Goal: Task Accomplishment & Management: Use online tool/utility

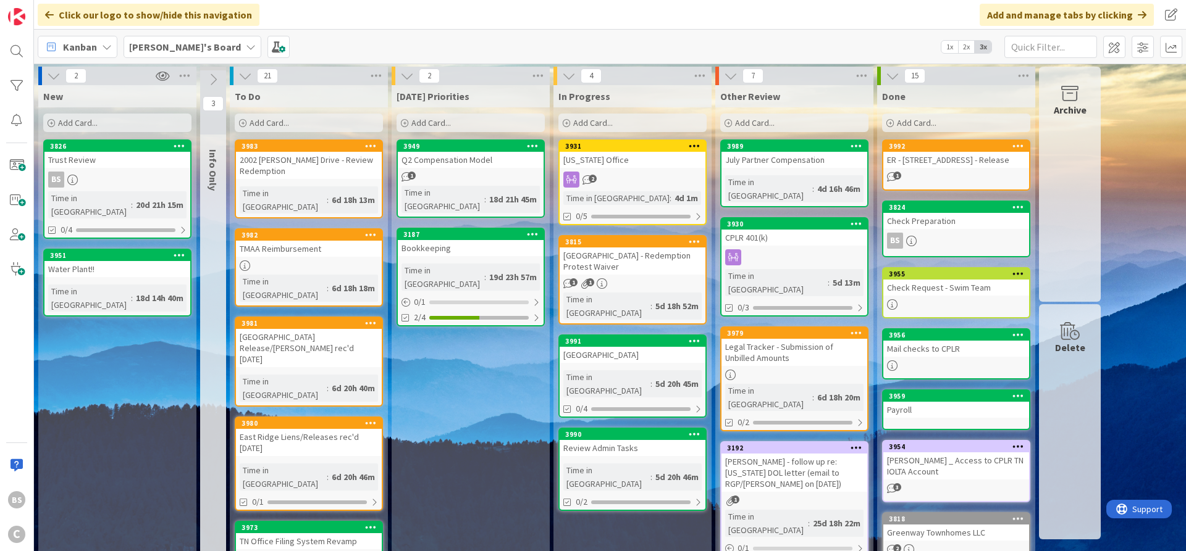
click at [407, 120] on icon at bounding box center [404, 123] width 7 height 7
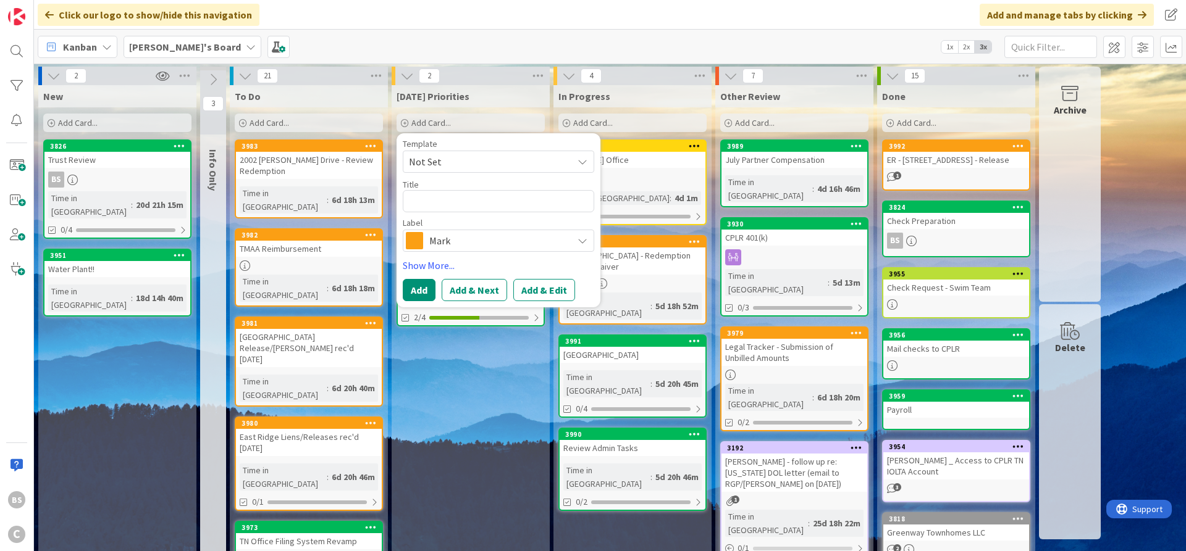
type textarea "x"
type textarea "C"
type textarea "x"
type textarea "Ca"
type textarea "x"
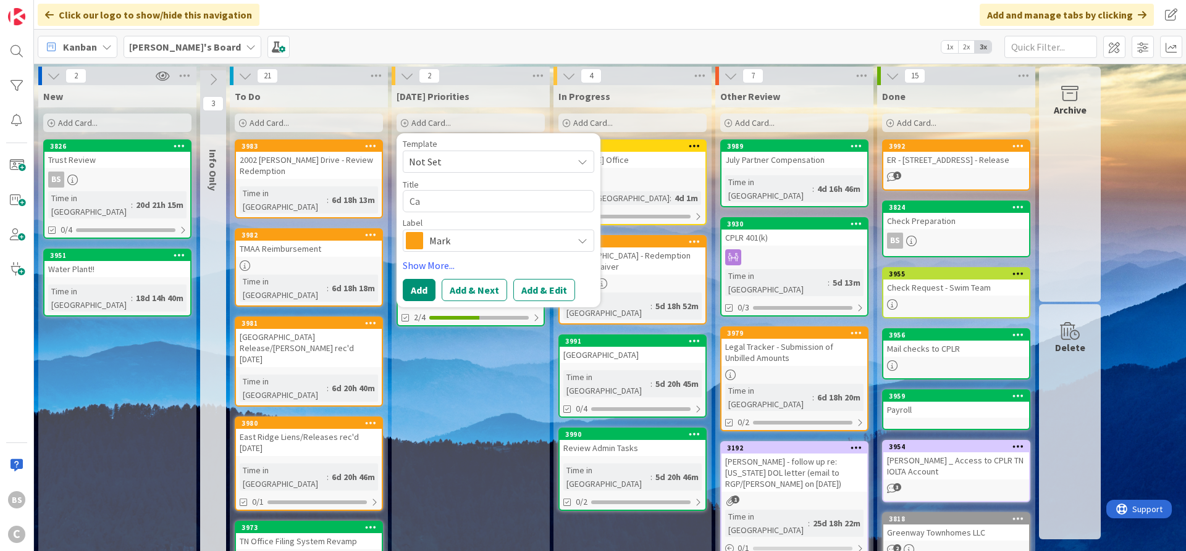
type textarea "Car"
type textarea "x"
type textarea "Care"
type textarea "x"
type textarea "[PERSON_NAME]"
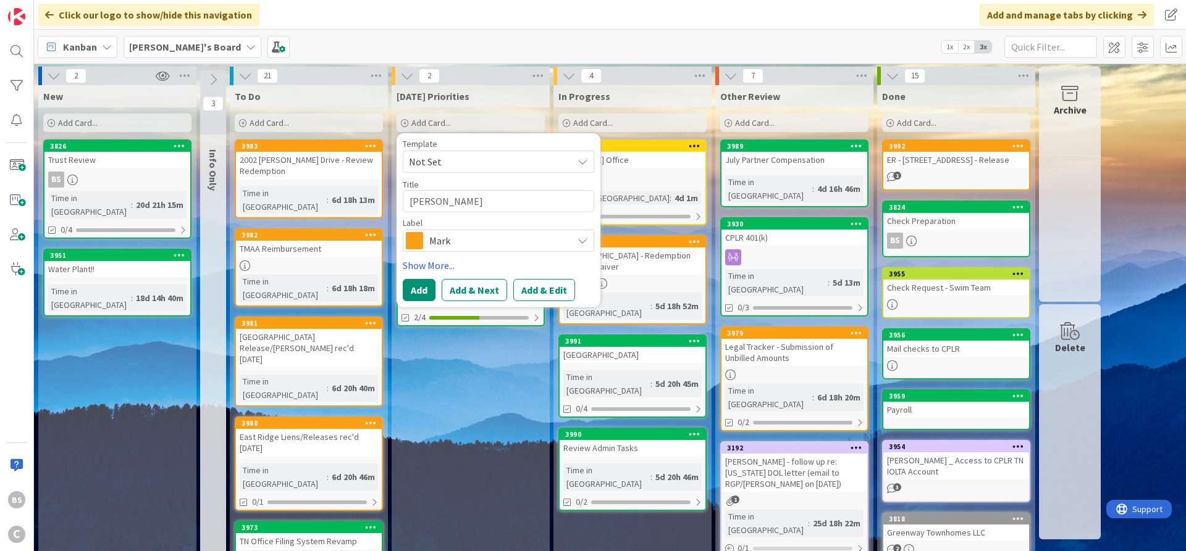
type textarea "x"
type textarea "[PERSON_NAME]"
type textarea "x"
type textarea "[PERSON_NAME]"
type textarea "x"
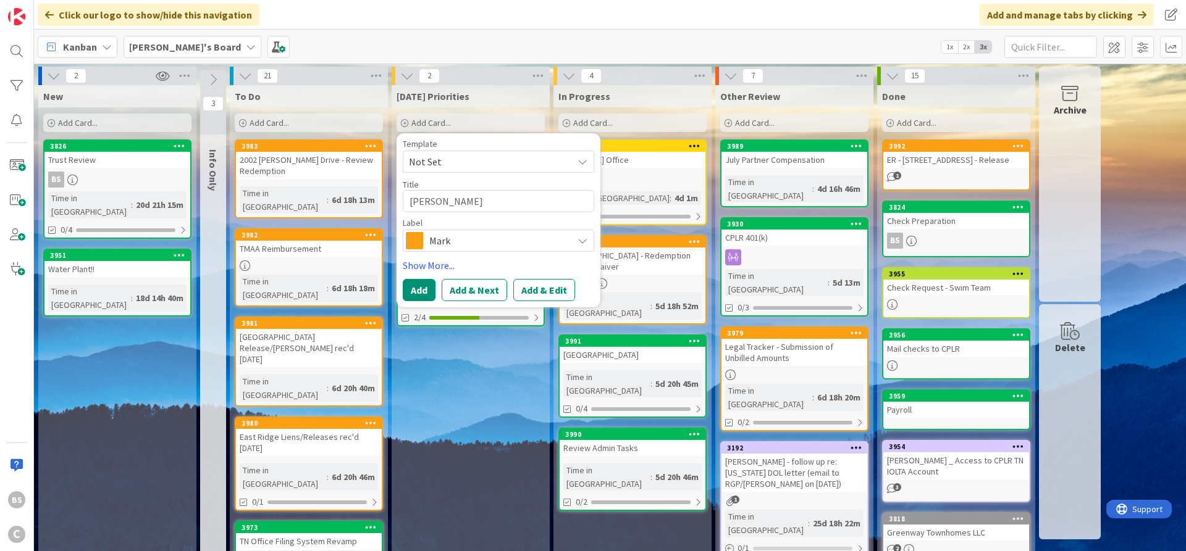
type textarea "[PERSON_NAME]"
type textarea "x"
type textarea "[PERSON_NAME]"
type textarea "x"
type textarea "[PERSON_NAME]"
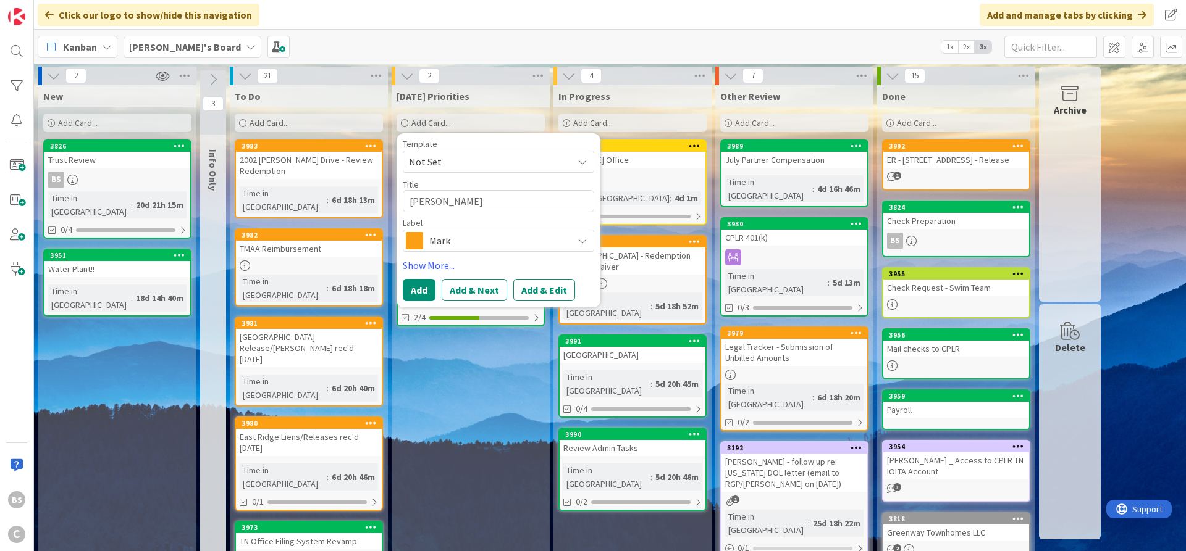
type textarea "x"
type textarea "[PERSON_NAME]"
type textarea "x"
type textarea "[PERSON_NAME]:"
type textarea "x"
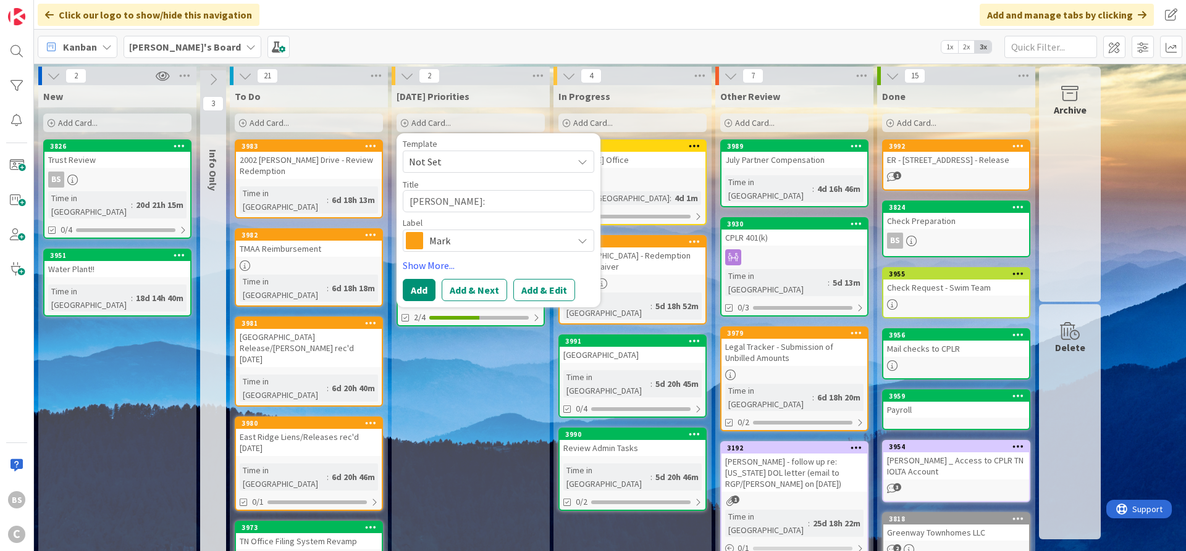
type textarea "[PERSON_NAME]:"
type textarea "x"
type textarea "[PERSON_NAME]: E"
type textarea "x"
type textarea "[PERSON_NAME]: Ea"
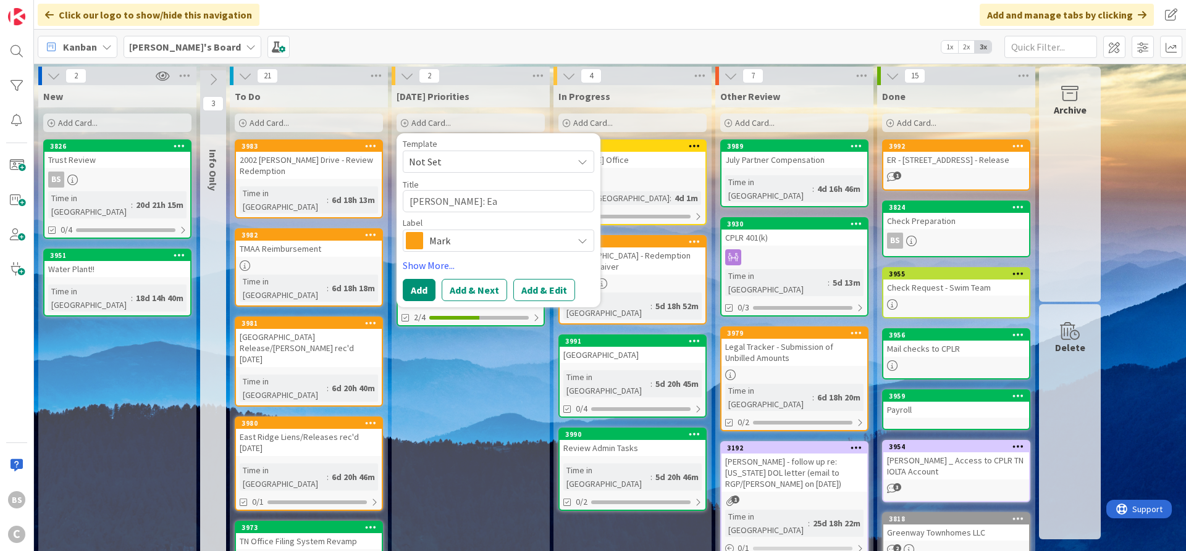
type textarea "x"
type textarea "[PERSON_NAME]: Ear"
type textarea "x"
type textarea "[PERSON_NAME]: Earn"
type textarea "x"
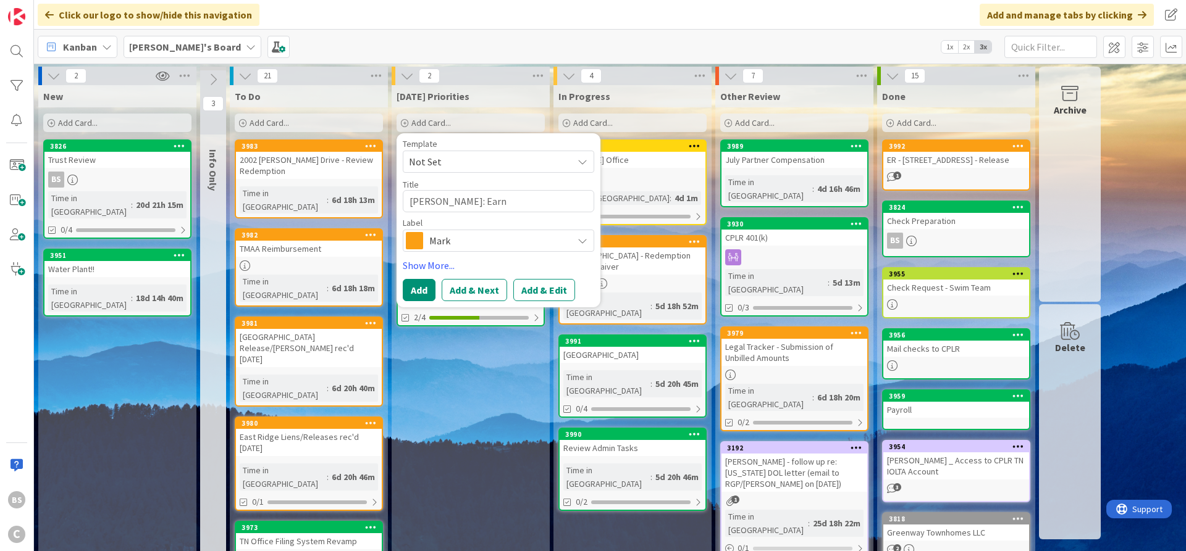
type textarea "[PERSON_NAME]: [PERSON_NAME]"
type textarea "x"
type textarea "[PERSON_NAME]: [PERSON_NAME]"
type textarea "x"
type textarea "[PERSON_NAME]: [PERSON_NAME]"
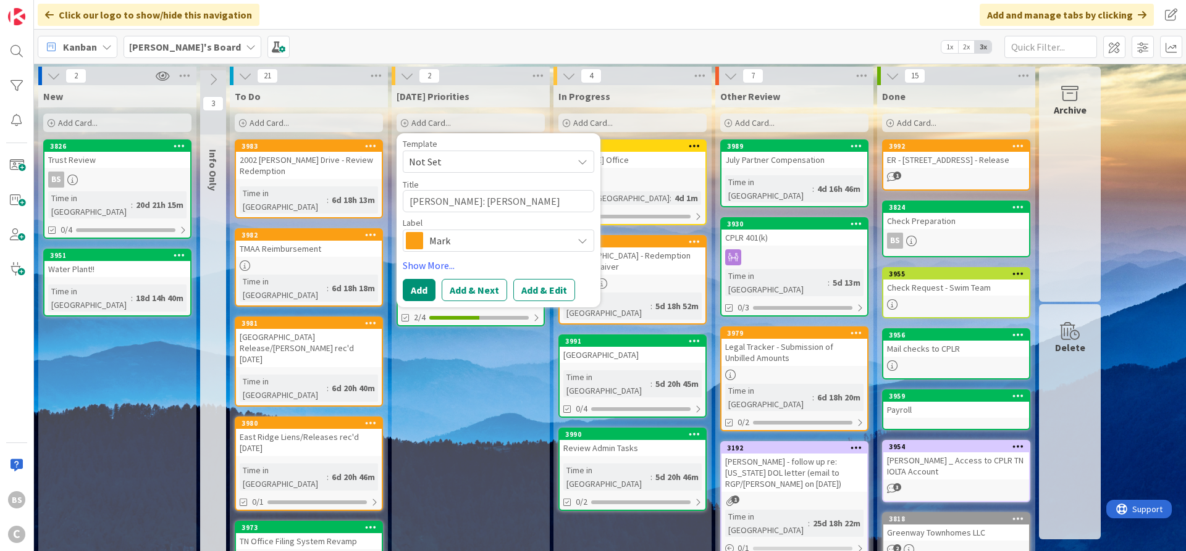
type textarea "x"
type textarea "[PERSON_NAME]: [PERSON_NAME]"
type textarea "x"
type textarea "[PERSON_NAME]: [PERSON_NAME] M"
type textarea "x"
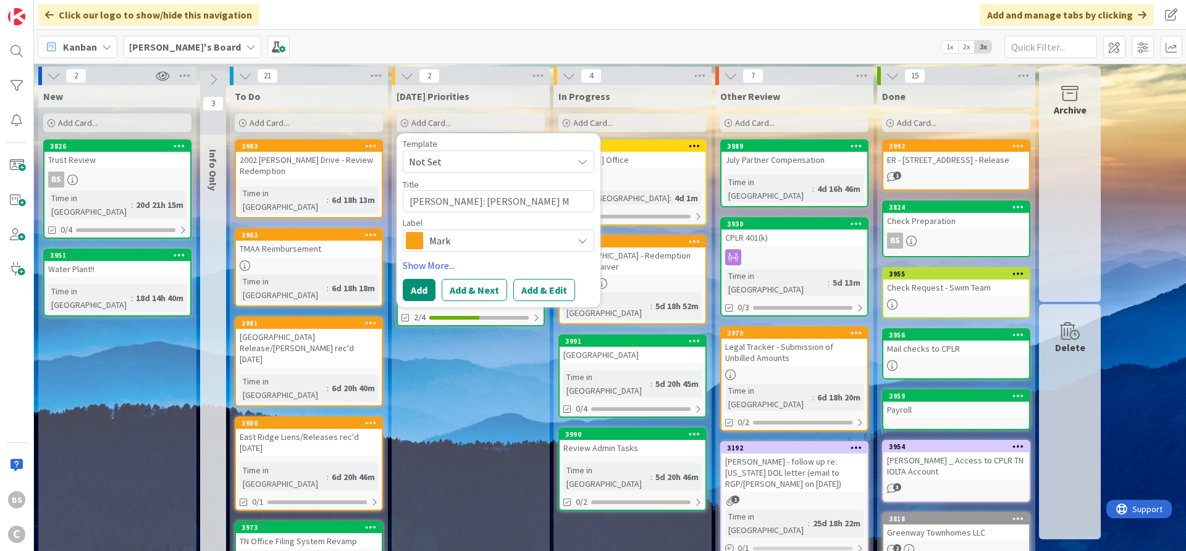
type textarea "[PERSON_NAME]: [PERSON_NAME] Mo"
type textarea "x"
type textarea "[PERSON_NAME]: [PERSON_NAME] Mon"
type textarea "x"
type textarea "[PERSON_NAME]: [PERSON_NAME]"
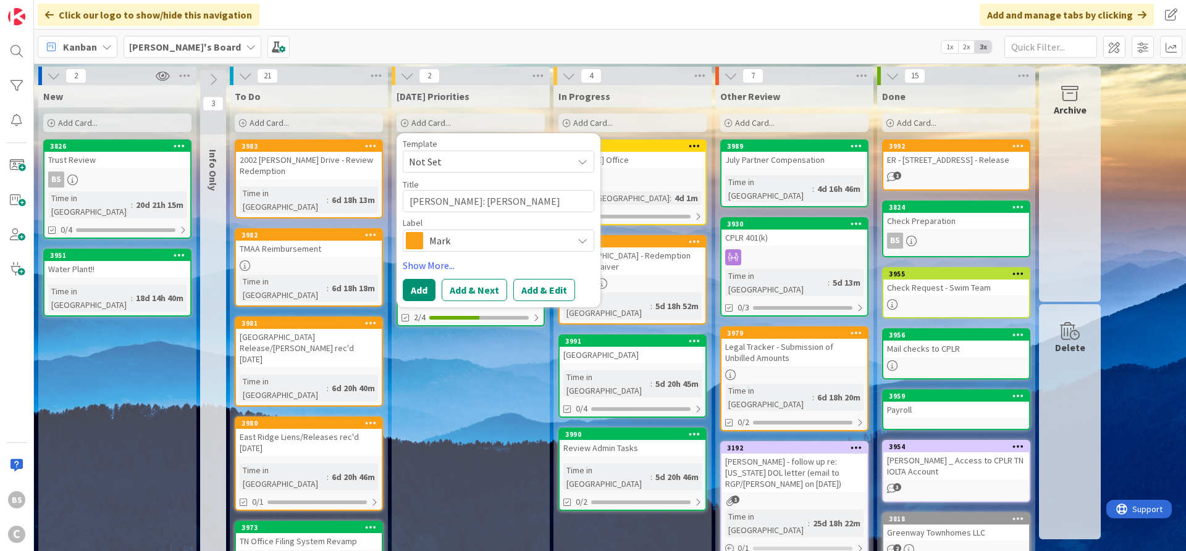
type textarea "x"
type textarea "[PERSON_NAME]: [PERSON_NAME] Money"
type textarea "x"
type textarea "[PERSON_NAME]: [PERSON_NAME] Money"
type textarea "x"
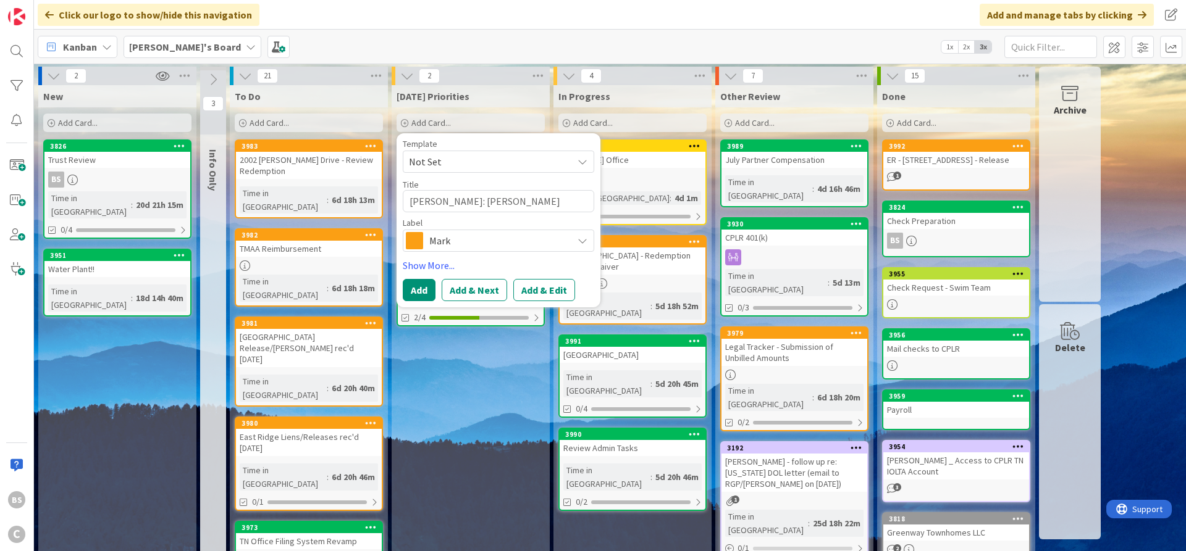
type textarea "[PERSON_NAME]: [PERSON_NAME] Money /"
type textarea "x"
type textarea "[PERSON_NAME]: [PERSON_NAME] Money /"
type textarea "x"
type textarea "[PERSON_NAME]: [PERSON_NAME] Money / 1"
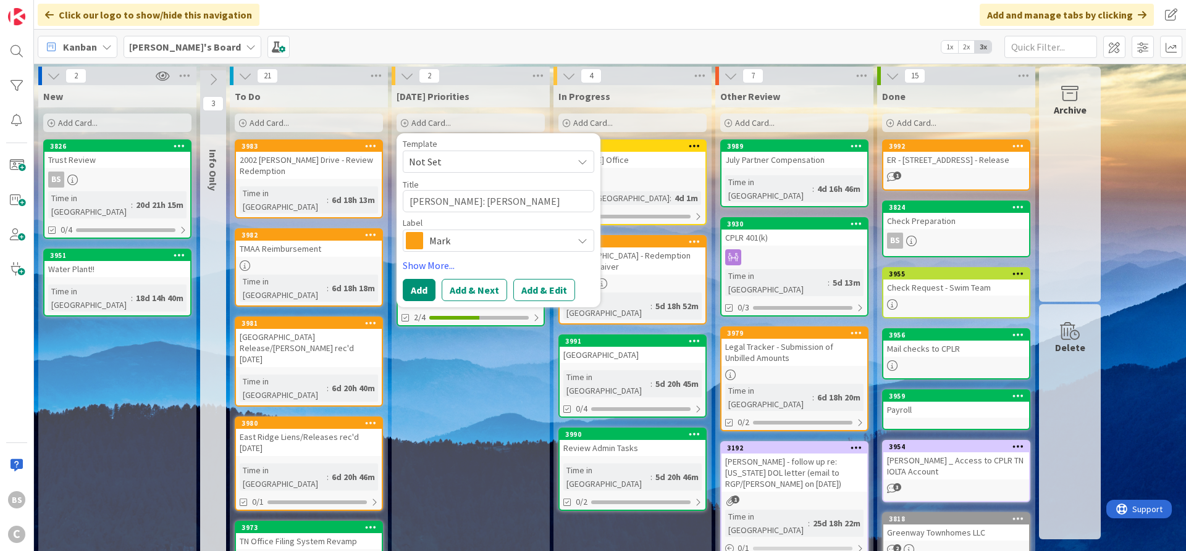
type textarea "x"
type textarea "[PERSON_NAME]: [PERSON_NAME] Money / 10"
type textarea "x"
type textarea "[PERSON_NAME]: [PERSON_NAME] Money / 103"
type textarea "x"
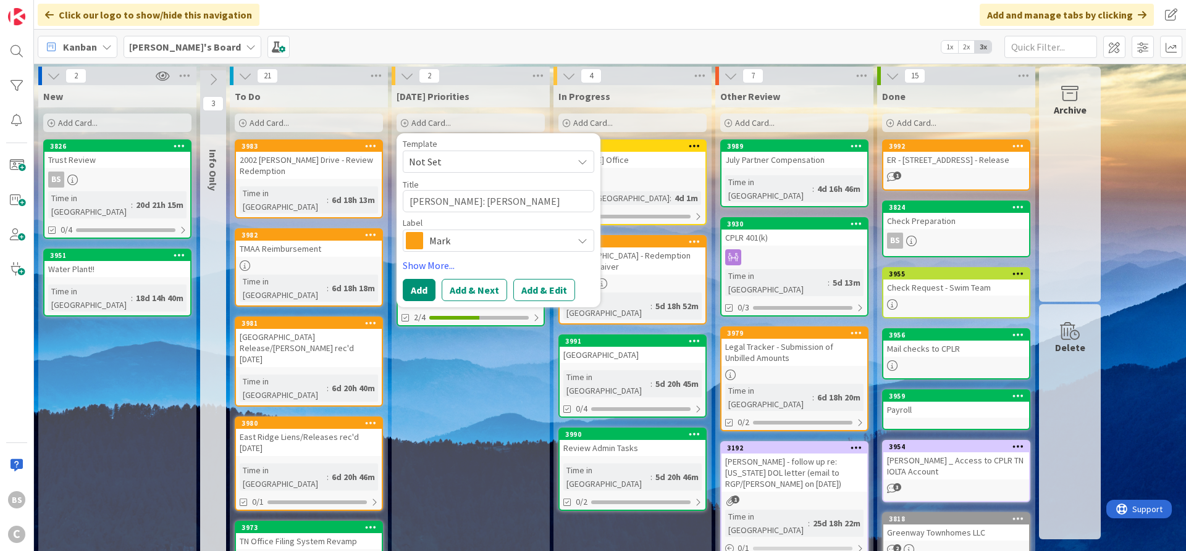
type textarea "[PERSON_NAME]: [PERSON_NAME] Money / 1031"
type textarea "x"
type textarea "[PERSON_NAME]: [PERSON_NAME] Money / 1031"
type textarea "x"
type textarea "[PERSON_NAME]: [PERSON_NAME] Money / 1031 E"
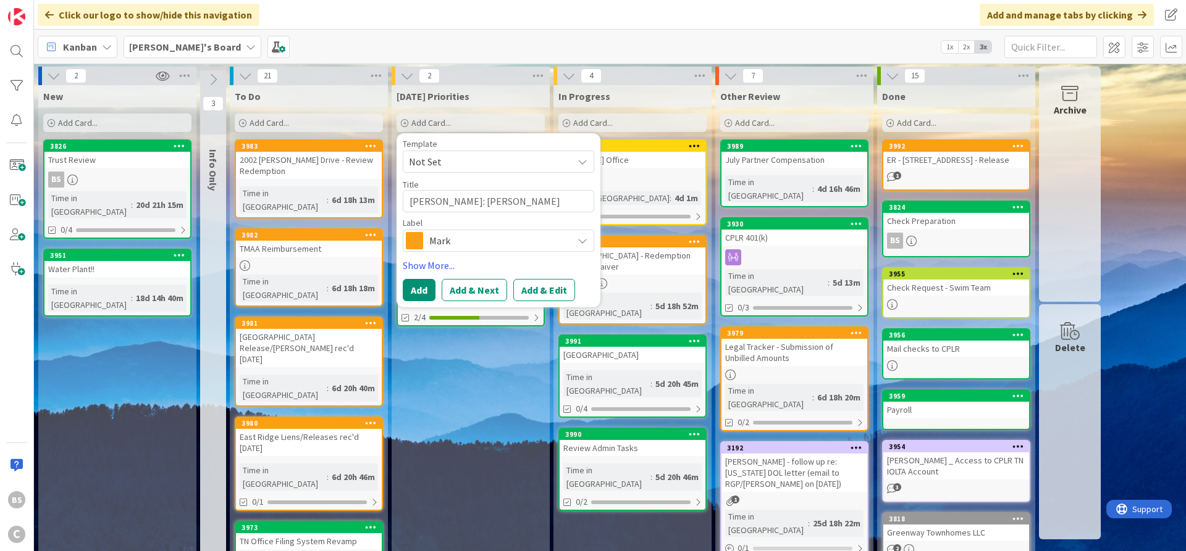
type textarea "x"
type textarea "[PERSON_NAME]: [PERSON_NAME] Money / 1031 Ec"
type textarea "x"
type textarea "[PERSON_NAME]: [PERSON_NAME] Money / 1031 Ech"
type textarea "x"
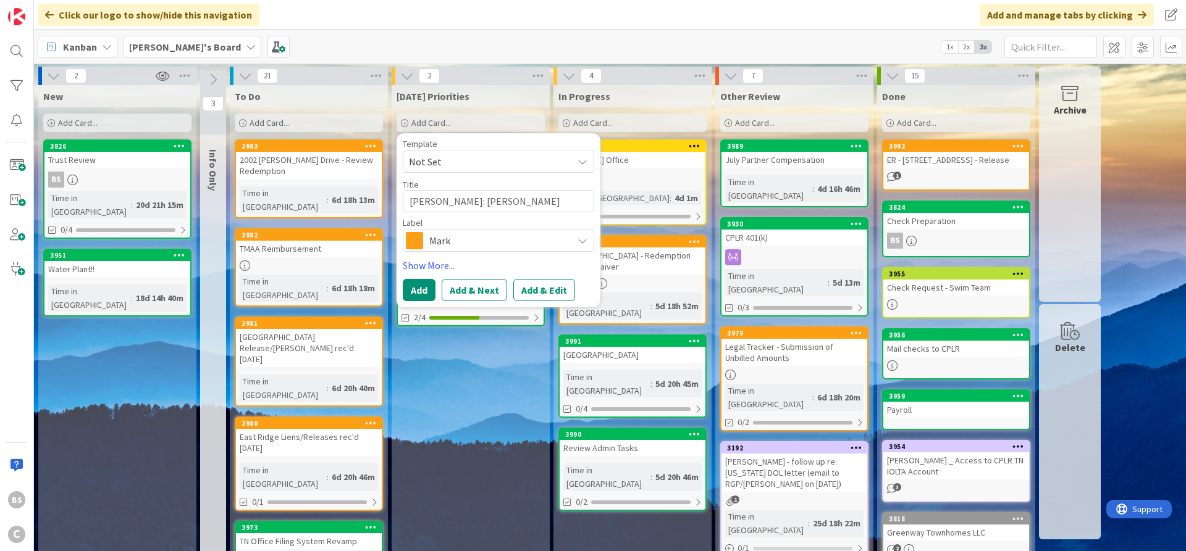
type textarea "[PERSON_NAME]: [PERSON_NAME] Money / 1031 Echa"
type textarea "x"
type textarea "[PERSON_NAME]: [PERSON_NAME] Money / 1031 Echan"
type textarea "x"
type textarea "[PERSON_NAME]: [PERSON_NAME] Money / 1031 Echang"
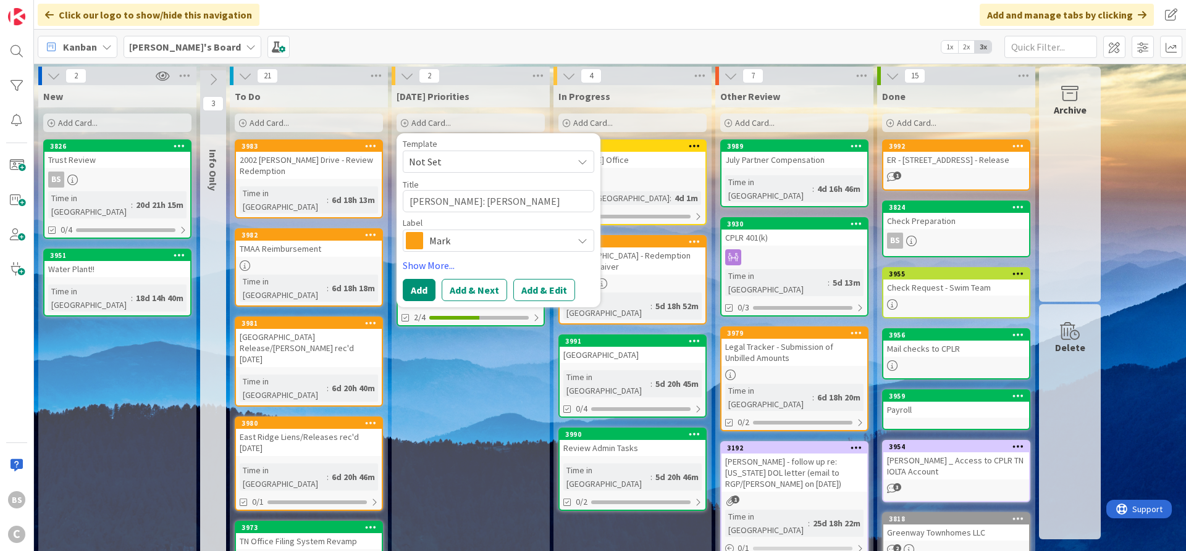
type textarea "x"
type textarea "[PERSON_NAME]: [PERSON_NAME] Money / 1031 Echange"
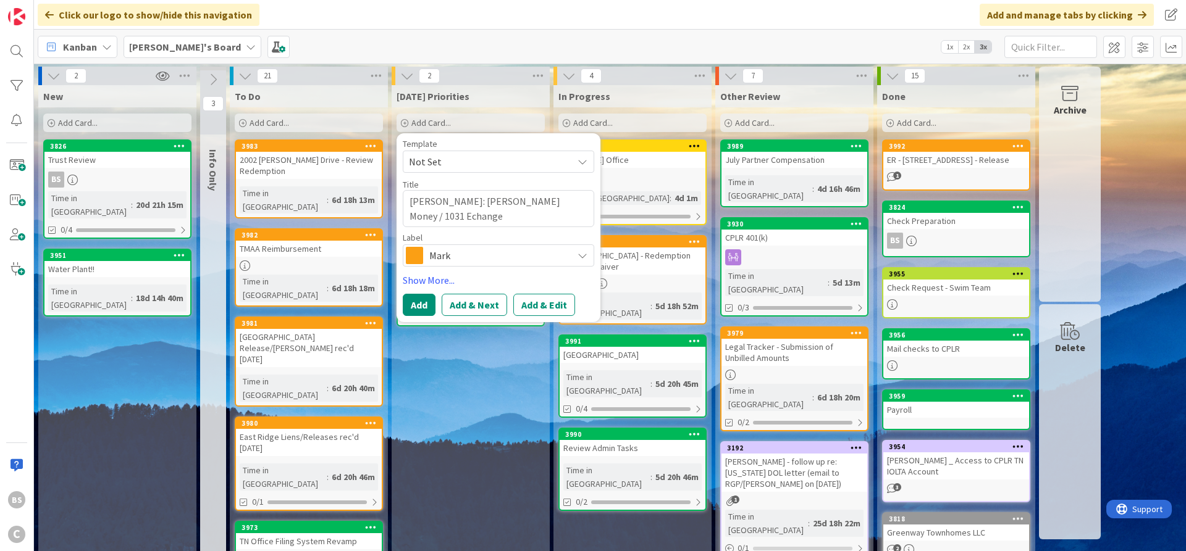
type textarea "x"
type textarea "[PERSON_NAME]: [PERSON_NAME] Money / 1031 Echang"
type textarea "x"
type textarea "[PERSON_NAME]: [PERSON_NAME] Money / 1031 Echan"
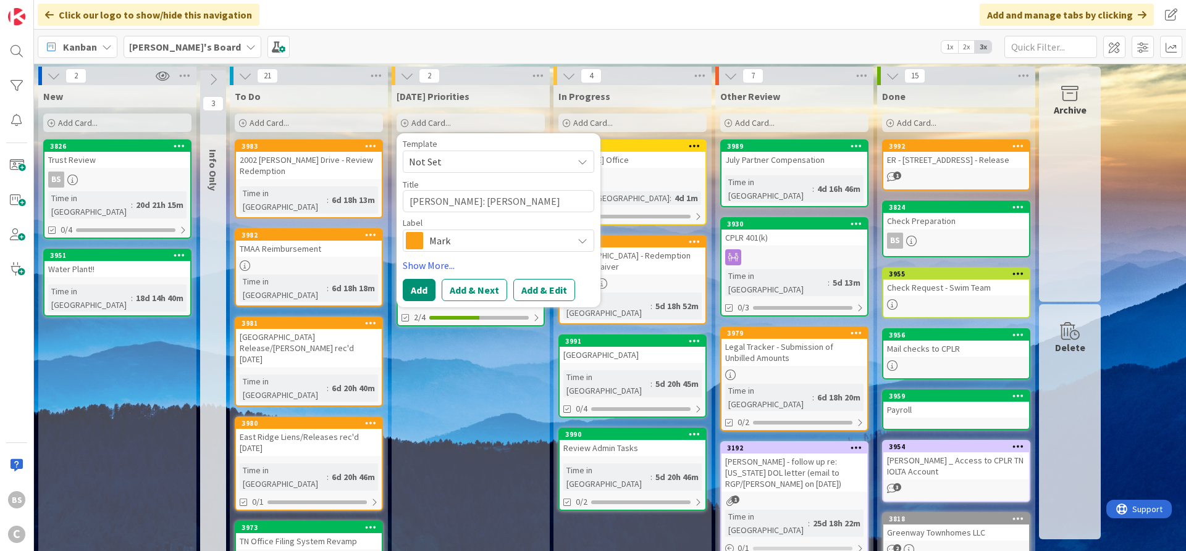
type textarea "x"
type textarea "[PERSON_NAME]: [PERSON_NAME] Money / 1031 Echa"
type textarea "x"
type textarea "[PERSON_NAME]: [PERSON_NAME] Money / 1031 Ech"
type textarea "x"
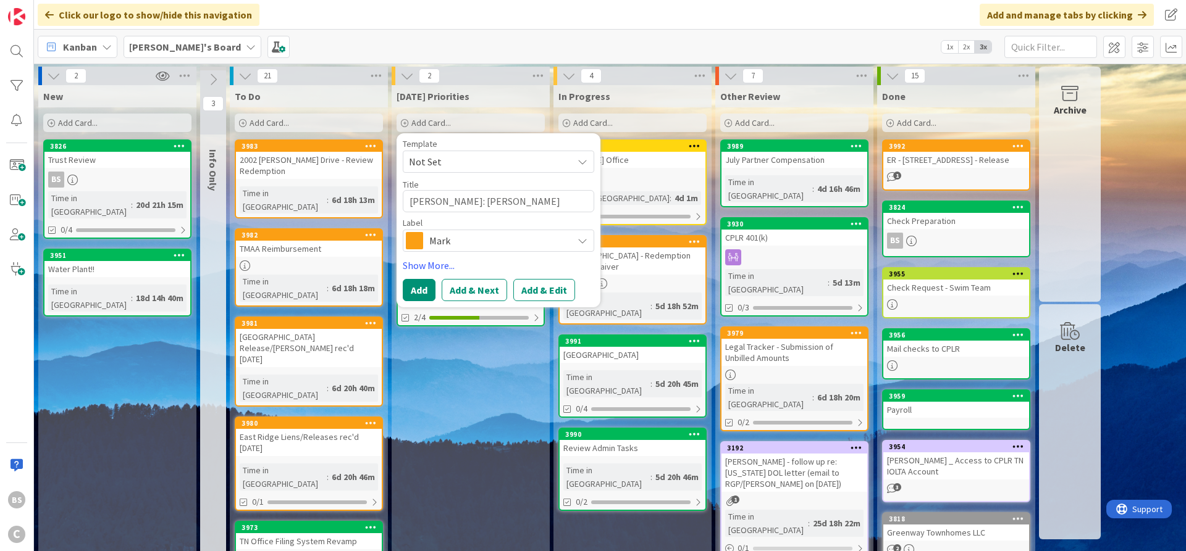
type textarea "[PERSON_NAME]: [PERSON_NAME] Money / 1031 Ec"
type textarea "x"
type textarea "[PERSON_NAME]: [PERSON_NAME] Money / 1031 Ecx"
type textarea "x"
type textarea "[PERSON_NAME]: [PERSON_NAME] Money / 1031 Ec"
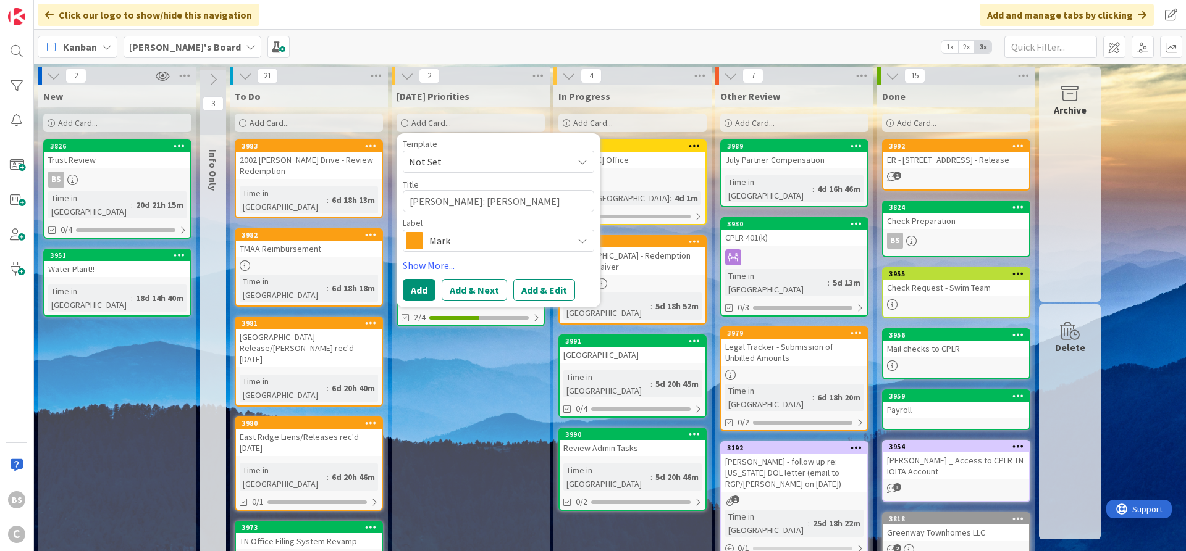
type textarea "x"
type textarea "[PERSON_NAME]: [PERSON_NAME] Money / 1031 E"
type textarea "x"
type textarea "[PERSON_NAME]: [PERSON_NAME] Money / 1031 Ex"
type textarea "x"
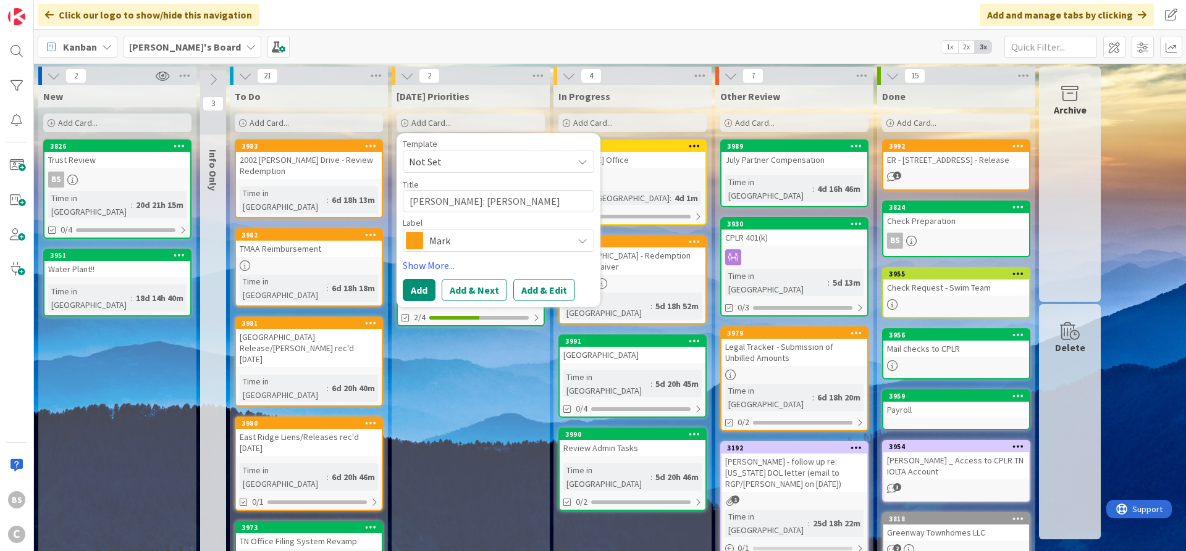
type textarea "[PERSON_NAME]: [PERSON_NAME] Money / 1031 Exc"
type textarea "x"
type textarea "[PERSON_NAME]: [PERSON_NAME] Money / 1031 Exch"
type textarea "x"
type textarea "[PERSON_NAME]: [PERSON_NAME] Money / 1031 Excha"
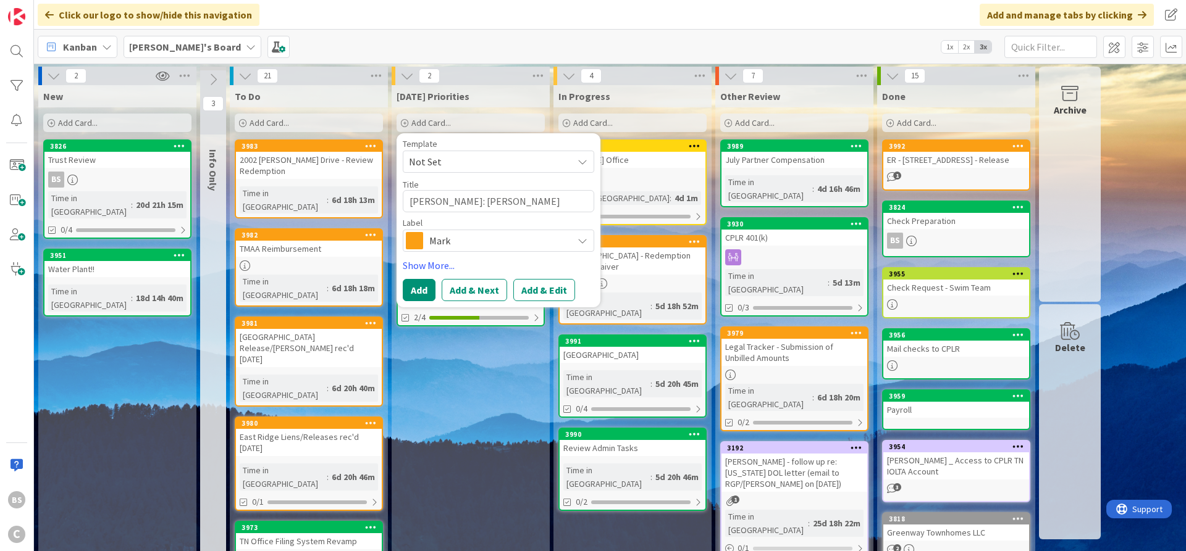
type textarea "x"
type textarea "[PERSON_NAME]: [PERSON_NAME] Money / 1031 Exchan"
type textarea "x"
type textarea "[PERSON_NAME]: [PERSON_NAME] Money / 1031 Exchang"
type textarea "x"
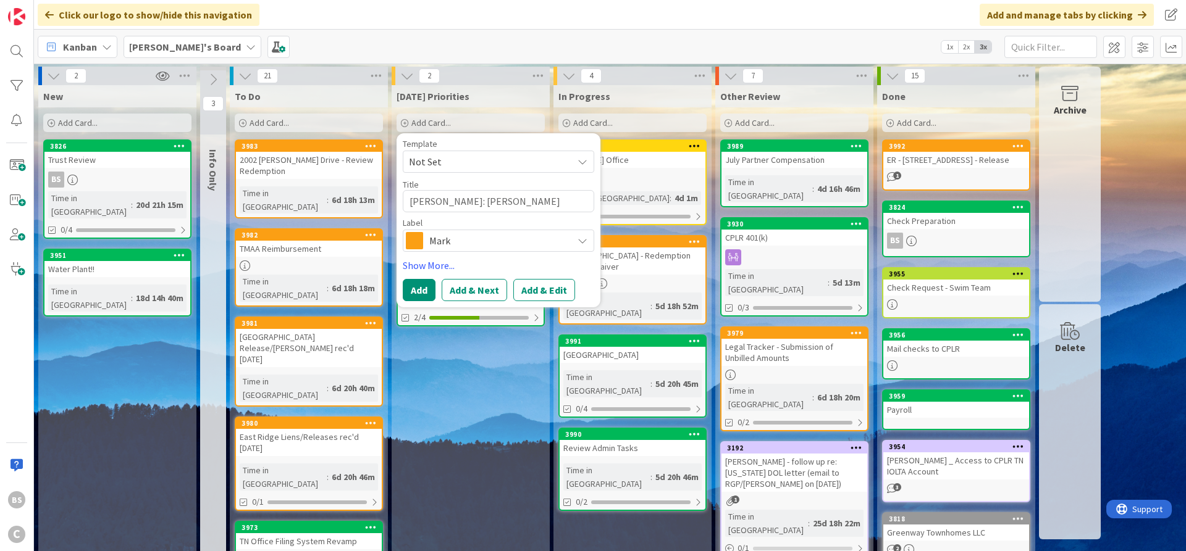
type textarea "[PERSON_NAME]: [PERSON_NAME] Money / 1031 Exchange"
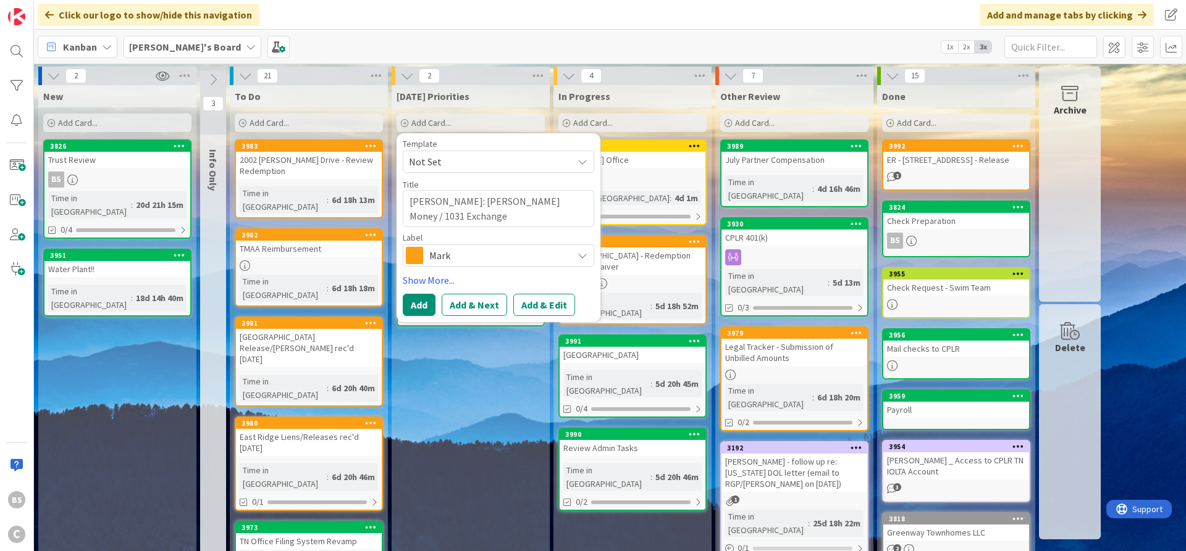
type textarea "x"
type textarea "[PERSON_NAME]: [PERSON_NAME] Money / 1031 Exchange"
type textarea "x"
type textarea "[PERSON_NAME]: [PERSON_NAME] Money / 1031 Exchange Q"
type textarea "x"
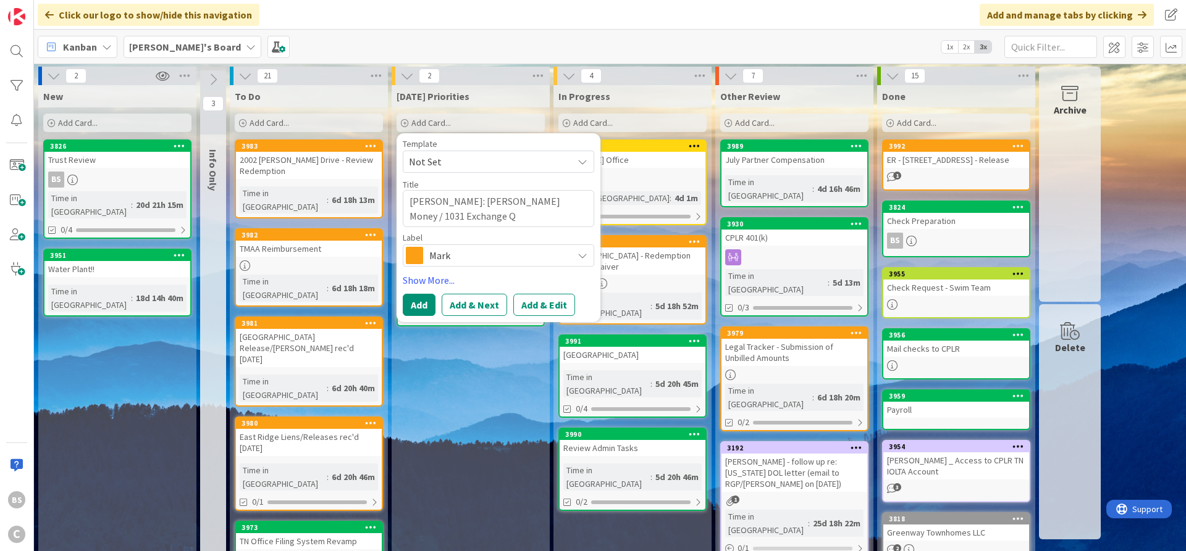
type textarea "[PERSON_NAME]: [PERSON_NAME] Money / 1031 Exchange Qu"
type textarea "x"
type textarea "[PERSON_NAME]: [PERSON_NAME] Money / 1031 Exchange Que"
type textarea "x"
type textarea "[PERSON_NAME]: [PERSON_NAME] Money / 1031 Exchange Ques"
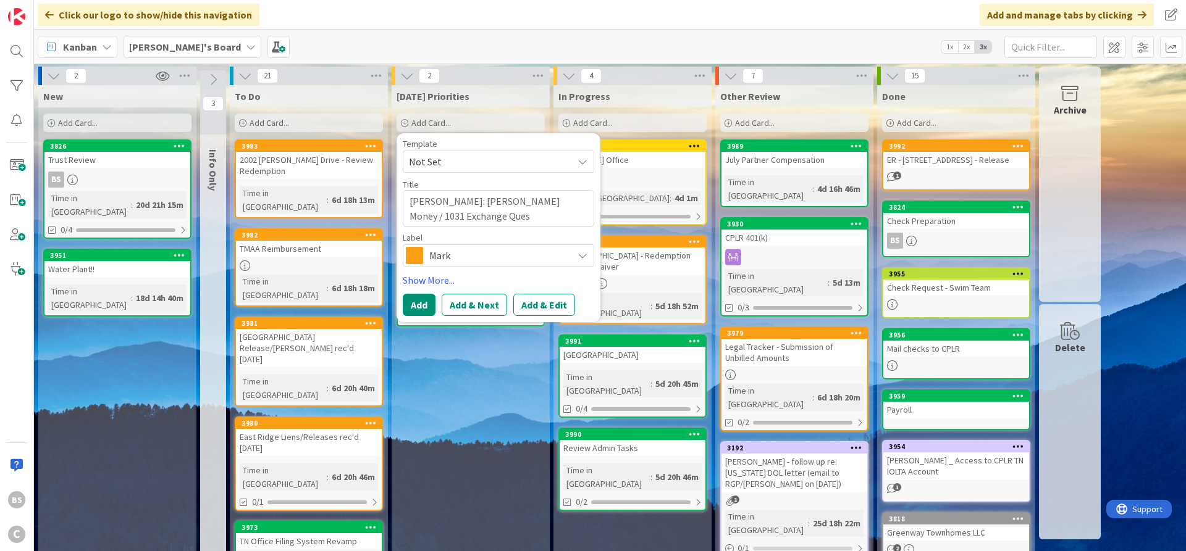
type textarea "x"
type textarea "[PERSON_NAME]: [PERSON_NAME] Money / 1031 Exchange Quest"
type textarea "x"
type textarea "[PERSON_NAME]: [PERSON_NAME] Money / 1031 Exchange Questi"
type textarea "x"
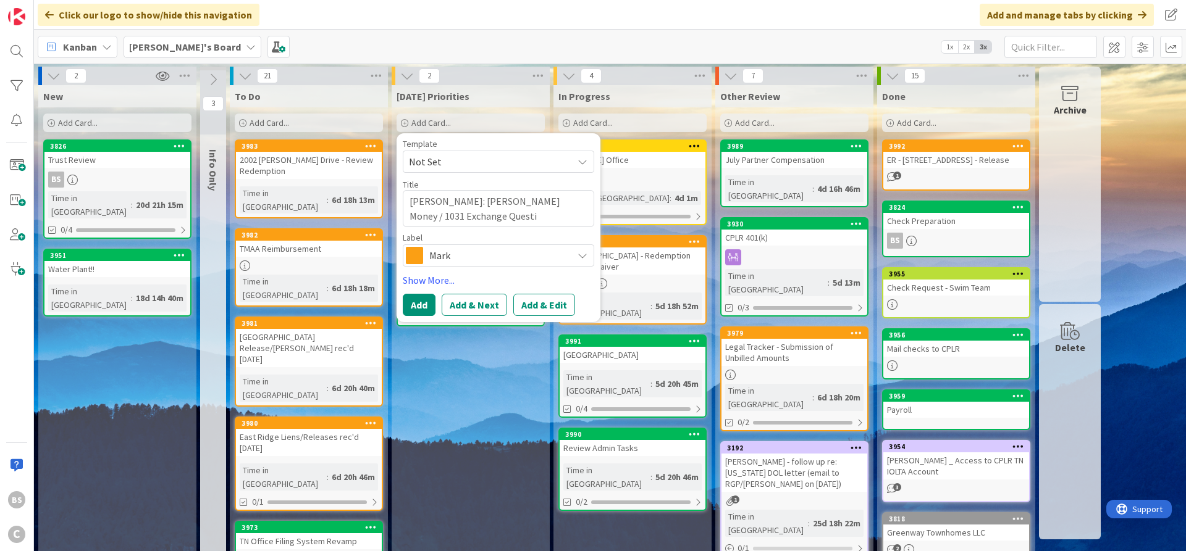
type textarea "[PERSON_NAME]: [PERSON_NAME] Money / 1031 Exchange Questio"
type textarea "x"
type textarea "[PERSON_NAME]: [PERSON_NAME] Money / 1031 Exchange Question"
click at [409, 307] on button "Add" at bounding box center [419, 305] width 33 height 22
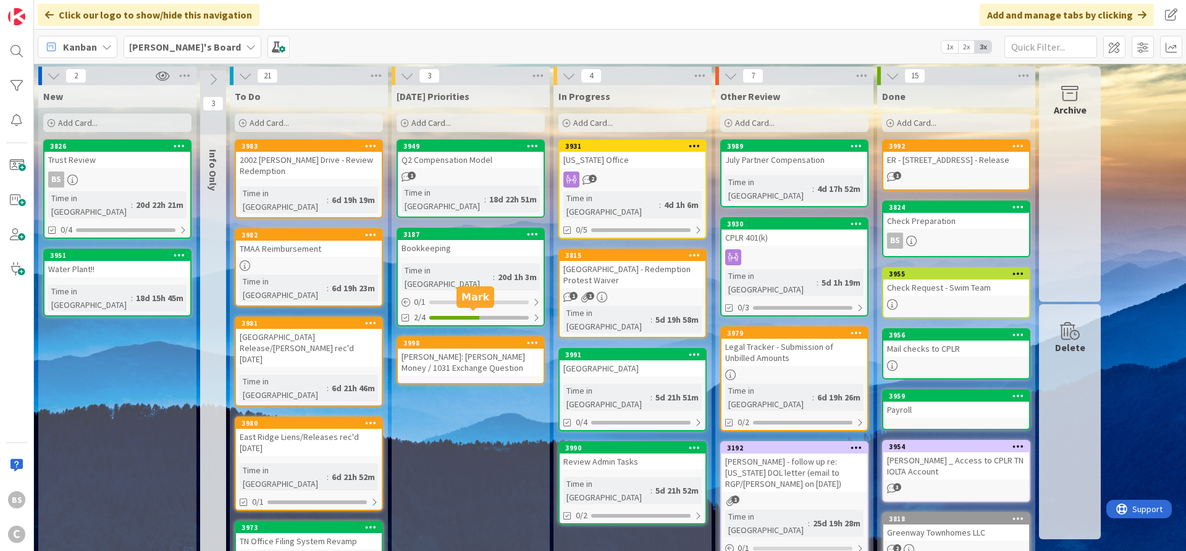
click at [459, 339] on div "3998" at bounding box center [473, 343] width 140 height 9
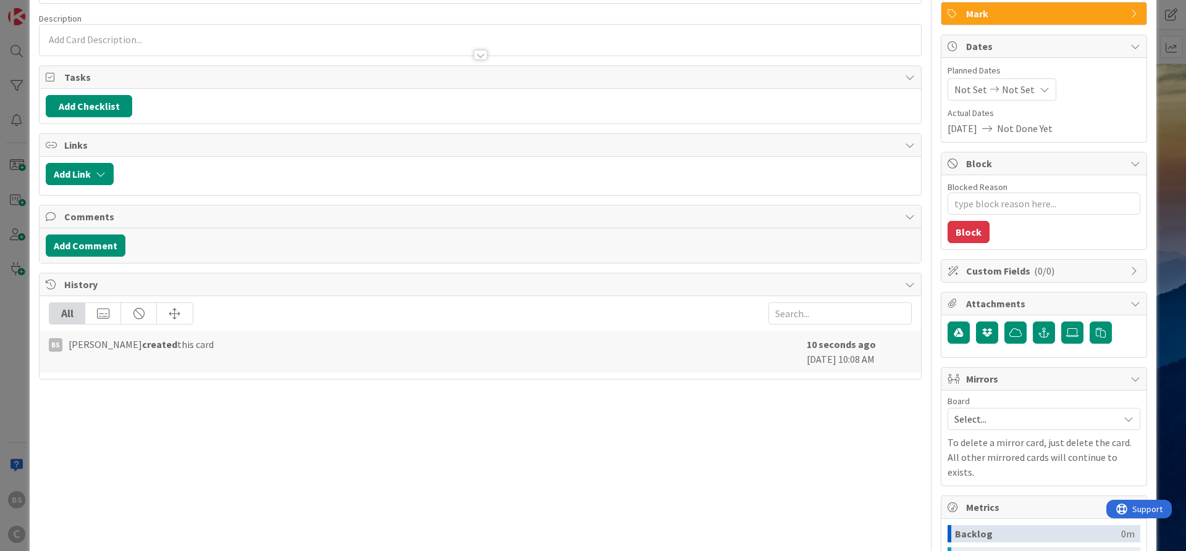
scroll to position [148, 0]
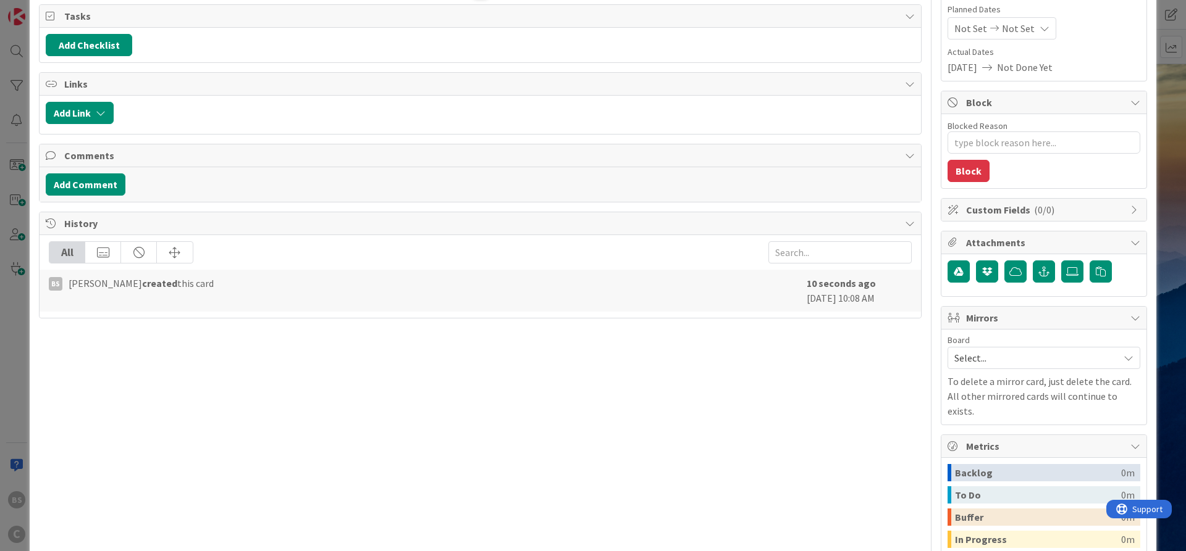
click at [1040, 361] on span "Select..." at bounding box center [1033, 357] width 158 height 17
type textarea "x"
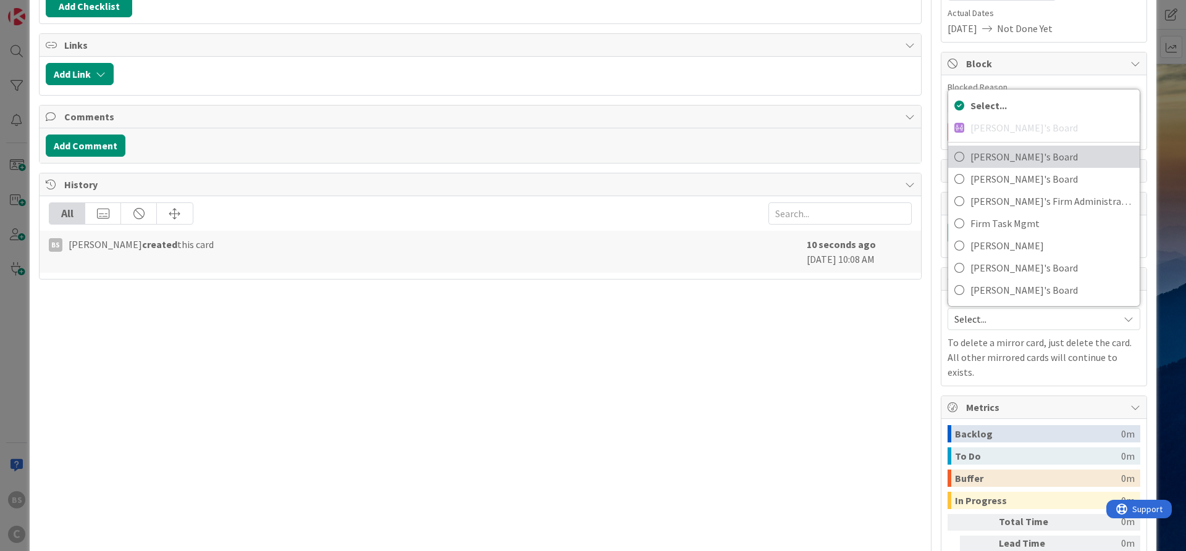
scroll to position [129, 0]
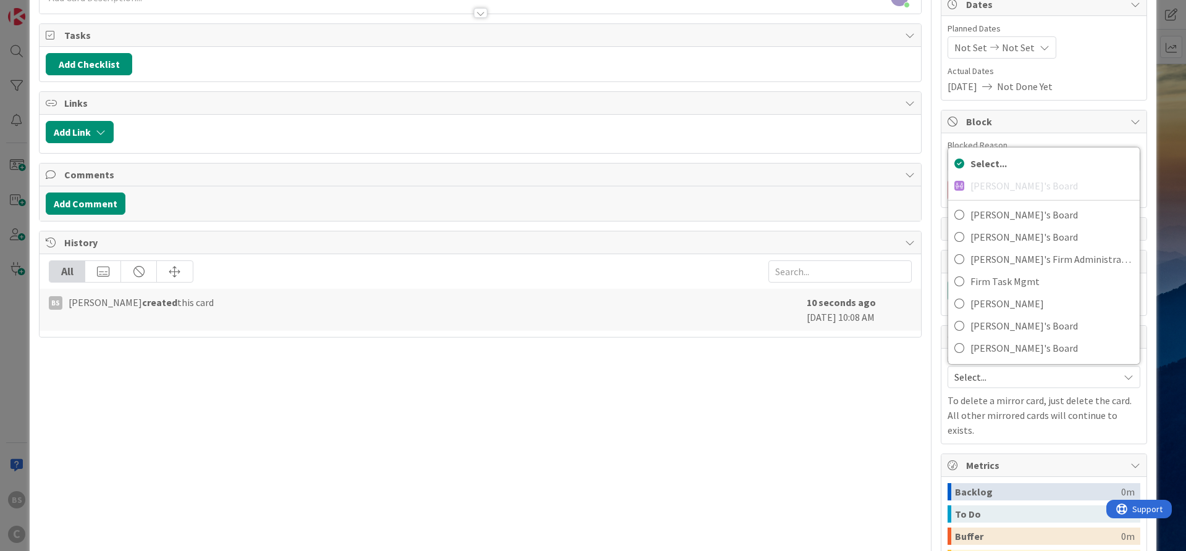
click at [718, 432] on div "Title 51 / 128 [PERSON_NAME]: [PERSON_NAME] Money / 1031 Exchange Question Desc…" at bounding box center [480, 303] width 882 height 769
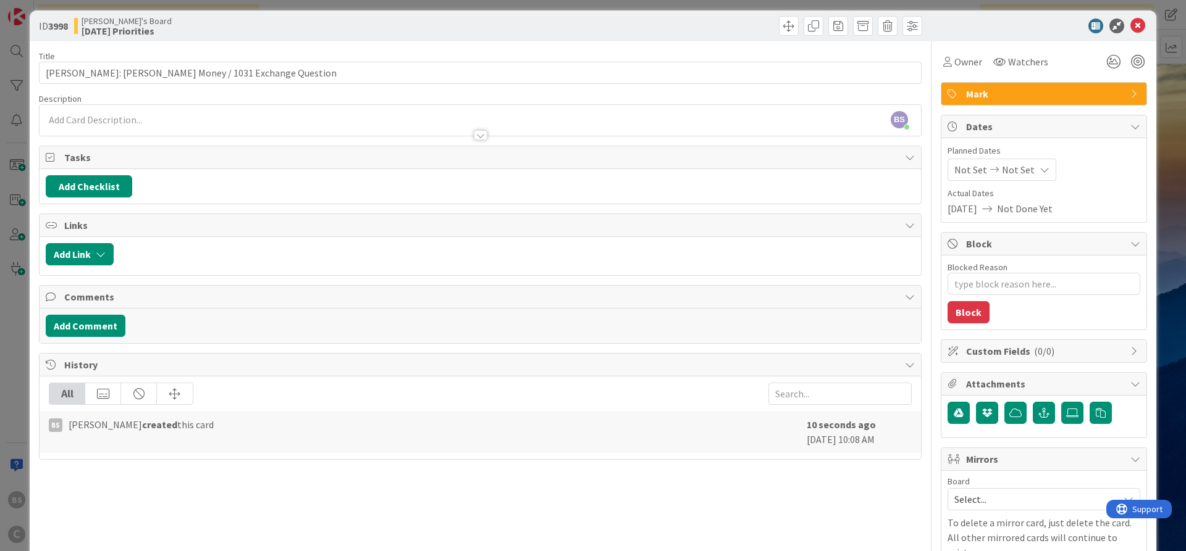
scroll to position [0, 0]
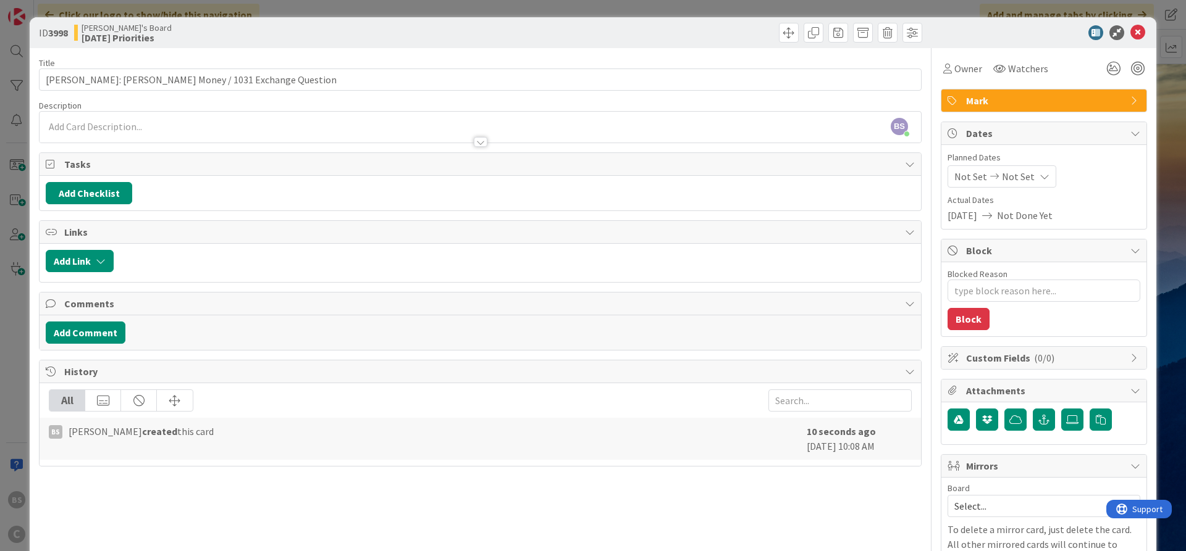
click at [1140, 31] on icon at bounding box center [1137, 32] width 15 height 15
